Goal: Communication & Community: Answer question/provide support

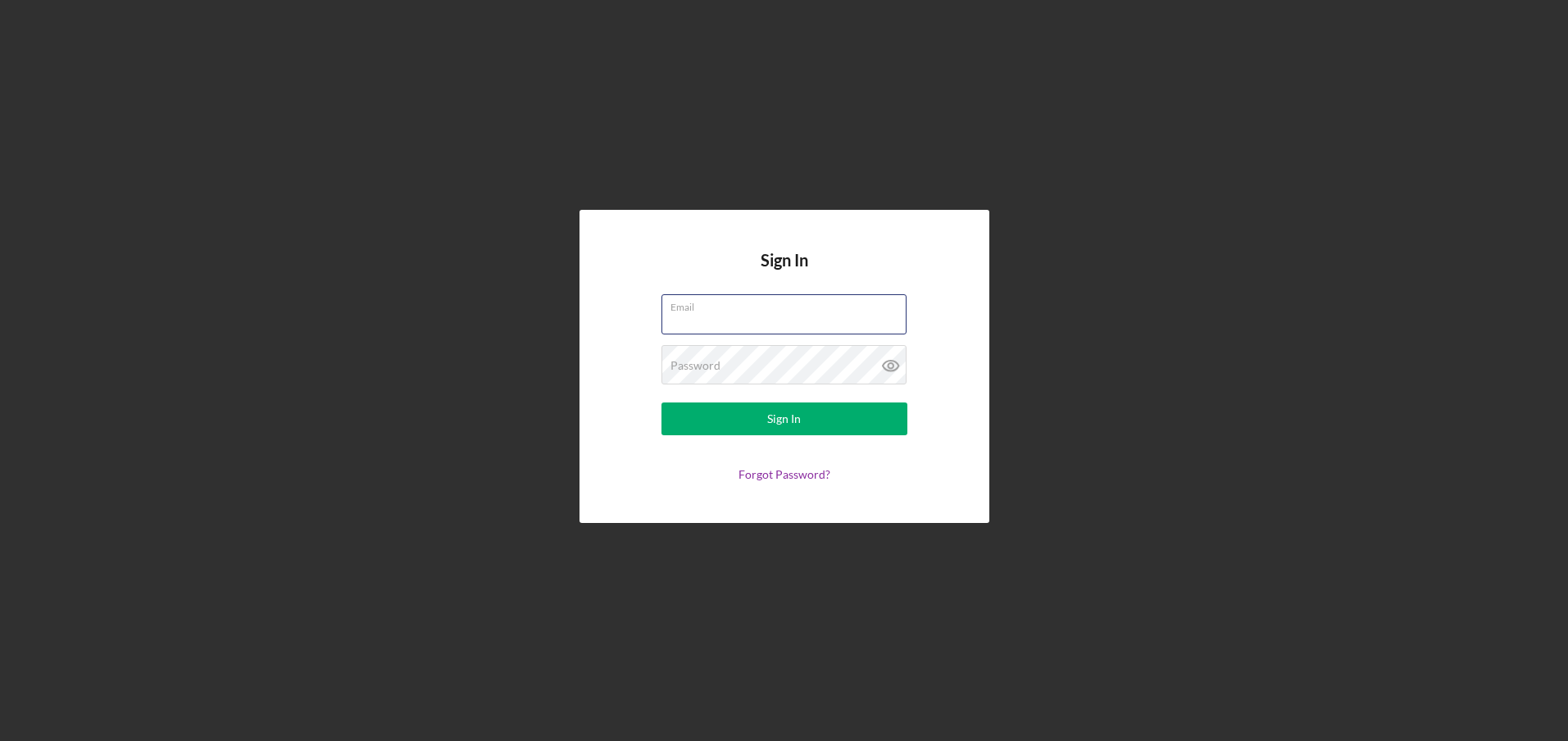
type input "[PERSON_NAME][EMAIL_ADDRESS][DOMAIN_NAME]"
click at [822, 409] on button "Sign In" at bounding box center [784, 419] width 246 height 33
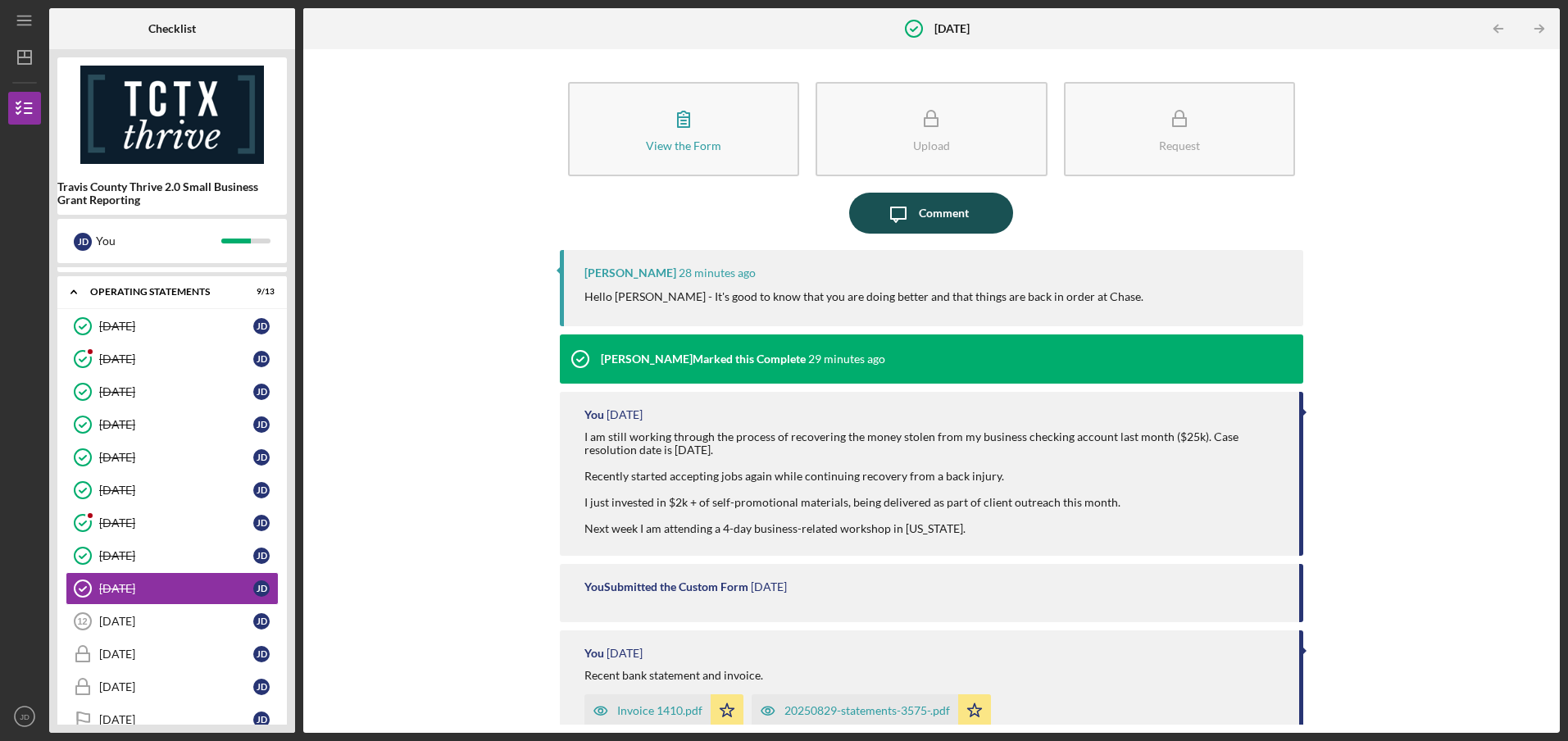
click at [904, 221] on icon "Icon/Message" at bounding box center [898, 213] width 41 height 41
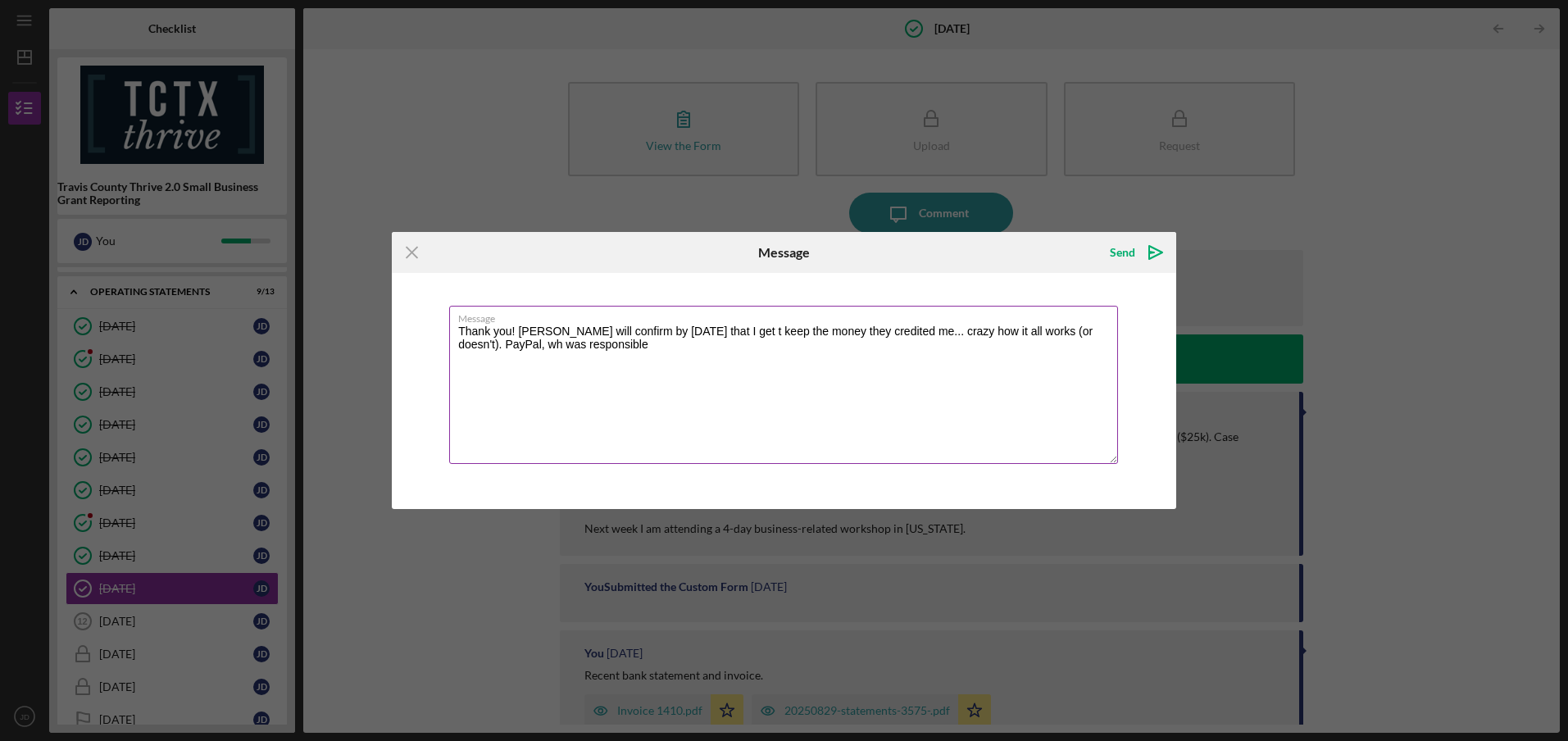
click at [517, 346] on textarea "Thank you! [PERSON_NAME] will confirm by [DATE] that I get t keep the money the…" at bounding box center [784, 385] width 669 height 158
click at [575, 346] on textarea "Thank you! [PERSON_NAME] will confirm by [DATE] that I get t keep the money the…" at bounding box center [784, 385] width 669 height 158
click at [615, 347] on textarea "Thank you! [PERSON_NAME] will confirm by [DATE] that I get t keep the money the…" at bounding box center [784, 385] width 669 height 158
click at [549, 345] on textarea "Thank you! [PERSON_NAME] will confirm by [DATE] that I get t keep the money the…" at bounding box center [784, 385] width 669 height 158
drag, startPoint x: 1083, startPoint y: 350, endPoint x: 1087, endPoint y: 339, distance: 11.7
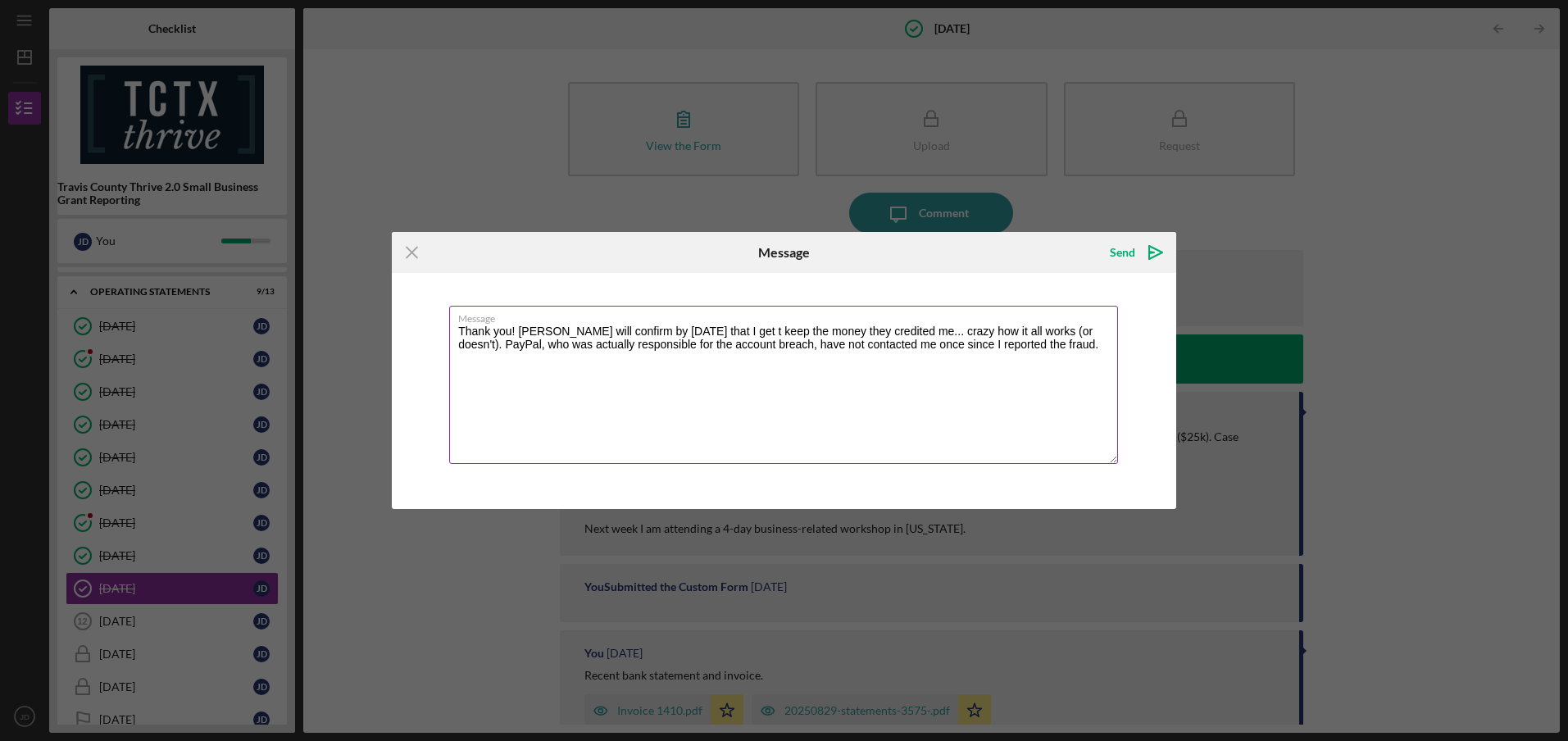
click at [1083, 350] on textarea "Thank you! [PERSON_NAME] will confirm by [DATE] that I get t keep the money the…" at bounding box center [784, 385] width 669 height 158
drag, startPoint x: 524, startPoint y: 356, endPoint x: 572, endPoint y: 343, distance: 49.7
click at [525, 356] on textarea "Thank you! [PERSON_NAME] will confirm by [DATE] that I get t keep the money the…" at bounding box center [784, 385] width 669 height 158
type textarea "Thank you! [PERSON_NAME] will confirm by [DATE] that I get t keep the money the…"
click at [1116, 254] on div "Send" at bounding box center [1123, 252] width 25 height 33
